Goal: Transaction & Acquisition: Book appointment/travel/reservation

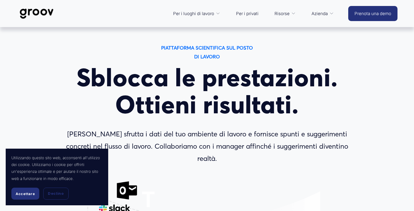
click at [26, 199] on button "Accettare" at bounding box center [25, 193] width 28 height 12
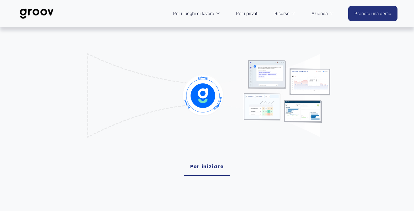
scroll to position [136, 0]
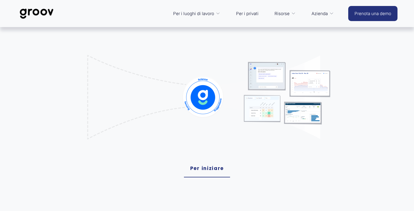
click at [202, 160] on link "Per iniziare" at bounding box center [207, 169] width 46 height 18
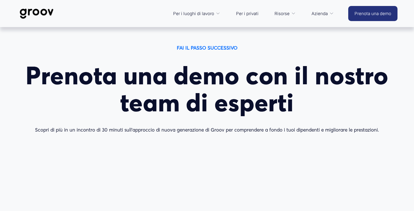
click at [220, 46] on font "FAI IL PASSO SUCCESSIVO" at bounding box center [207, 48] width 61 height 6
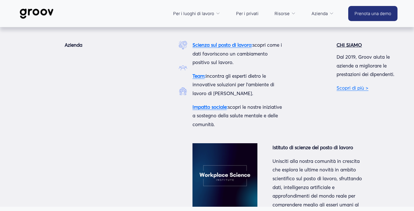
drag, startPoint x: 315, startPoint y: 14, endPoint x: 306, endPoint y: 19, distance: 10.0
click at [226, 46] on font "Scienza sul posto di lavoro" at bounding box center [221, 45] width 59 height 6
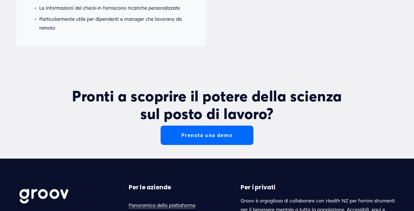
scroll to position [1887, 0]
